Goal: Submit feedback/report problem

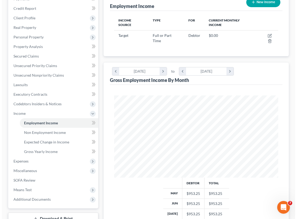
scroll to position [29, 0]
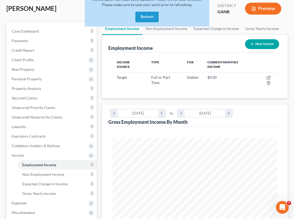
click at [264, 6] on button "Preview" at bounding box center [263, 9] width 36 height 12
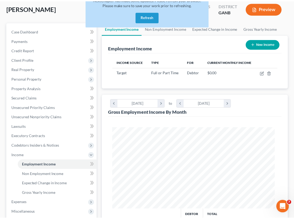
scroll to position [83, 177]
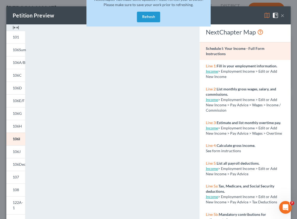
click at [277, 14] on span at bounding box center [276, 15] width 8 height 4
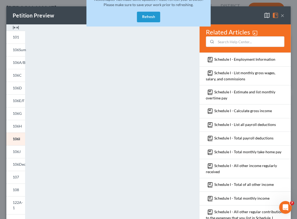
click at [281, 16] on button "×" at bounding box center [283, 15] width 4 height 6
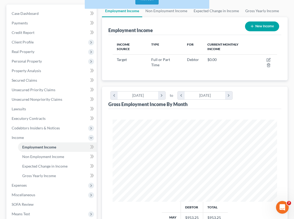
scroll to position [96, 0]
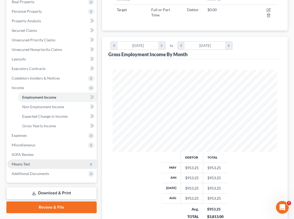
click at [25, 165] on span "Means Test" at bounding box center [21, 163] width 18 height 4
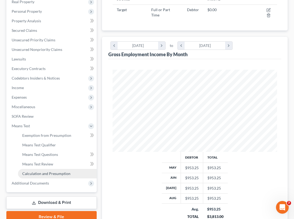
click at [40, 173] on span "Calculation and Presumption" at bounding box center [46, 173] width 48 height 4
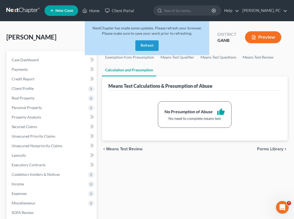
click at [121, 147] on span "Means Test Review" at bounding box center [124, 149] width 36 height 4
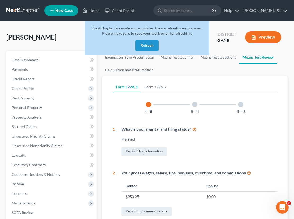
click at [263, 35] on button "Preview" at bounding box center [263, 37] width 36 height 12
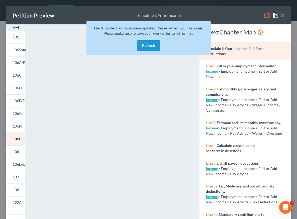
click at [281, 13] on button "×" at bounding box center [283, 15] width 4 height 6
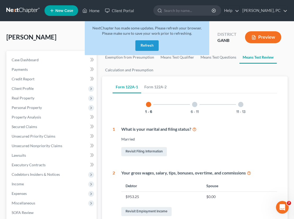
click at [145, 44] on button "Refresh" at bounding box center [146, 45] width 23 height 11
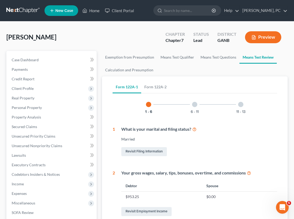
click at [261, 40] on button "Preview" at bounding box center [263, 37] width 36 height 12
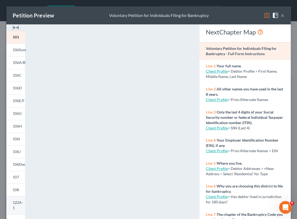
click at [13, 203] on span "122A-1" at bounding box center [18, 205] width 10 height 10
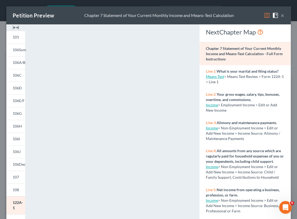
click at [281, 15] on button "×" at bounding box center [283, 15] width 4 height 6
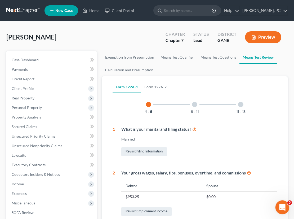
click at [283, 202] on div "Open Intercom Messenger" at bounding box center [280, 205] width 17 height 17
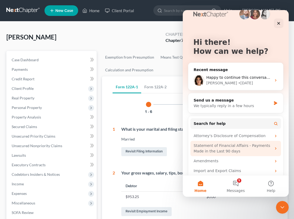
scroll to position [15, 0]
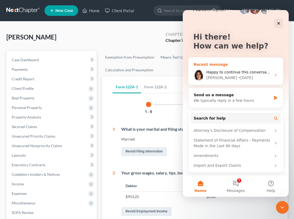
click at [233, 75] on div "Emma • 1d ago" at bounding box center [238, 78] width 65 height 6
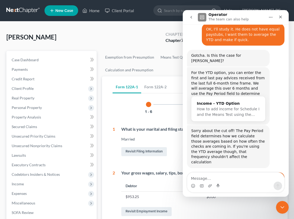
scroll to position [274, 0]
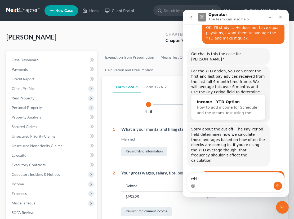
type textarea "w"
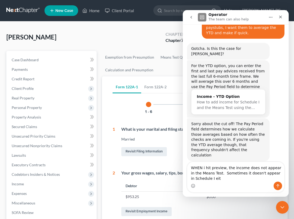
scroll to position [284, 0]
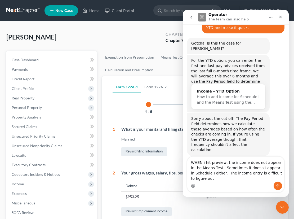
type textarea "WHEN i hit preview, the income does not appear in the Means Test. Sometimes it …"
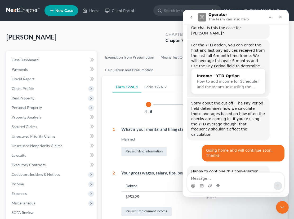
scroll to position [319, 0]
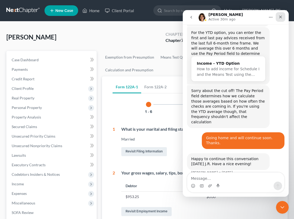
click at [281, 19] on div "Close" at bounding box center [280, 17] width 10 height 10
